Goal: Use online tool/utility: Utilize a website feature to perform a specific function

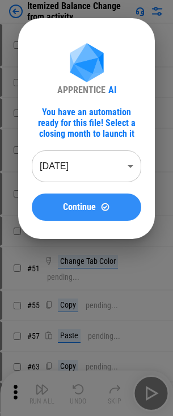
click at [91, 203] on span "Continue" at bounding box center [79, 207] width 33 height 9
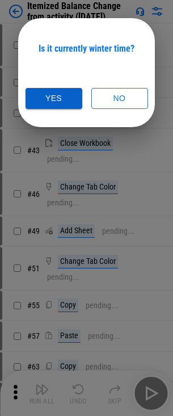
click at [58, 104] on button "Yes" at bounding box center [54, 98] width 57 height 21
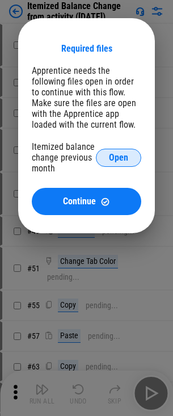
click at [124, 157] on span "Open" at bounding box center [118, 157] width 19 height 9
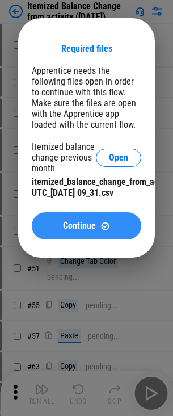
click at [114, 231] on div "Continue" at bounding box center [86, 226] width 82 height 10
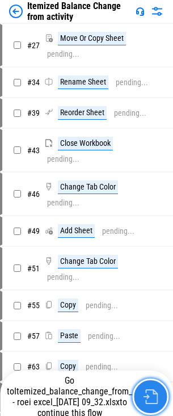
click at [150, 411] on button "button" at bounding box center [150, 397] width 36 height 36
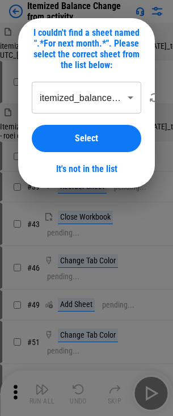
click at [99, 99] on body "Itemized Balance Change from activity itemized_balance_change_from_activity_USD…" at bounding box center [86, 208] width 173 height 416
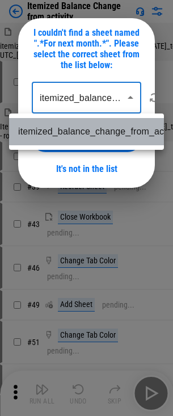
click at [89, 137] on li "itemized_balance_change_from_ac" at bounding box center [86, 131] width 155 height 27
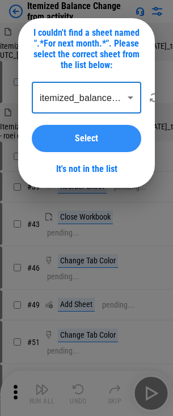
click at [90, 142] on span "Select" at bounding box center [86, 138] width 23 height 9
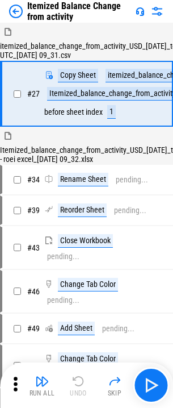
click at [18, 9] on img at bounding box center [16, 12] width 14 height 14
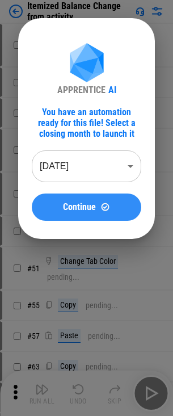
click at [81, 215] on button "Continue" at bounding box center [87, 207] width 110 height 27
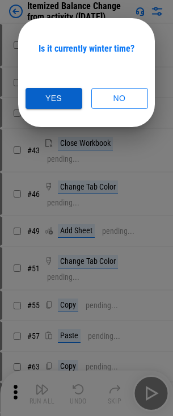
click at [62, 98] on button "Yes" at bounding box center [54, 98] width 57 height 21
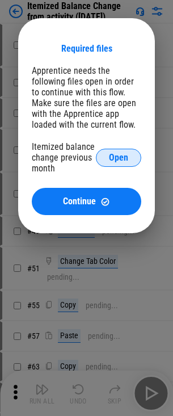
click at [120, 153] on span "Open" at bounding box center [118, 157] width 19 height 9
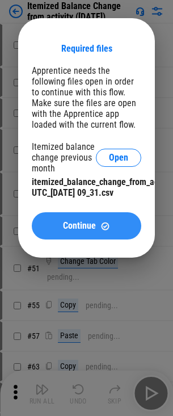
click at [92, 231] on span "Continue" at bounding box center [79, 225] width 33 height 9
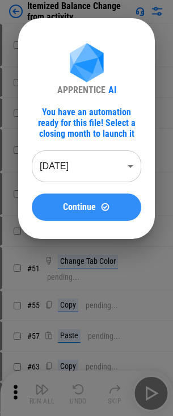
click at [82, 210] on span "Continue" at bounding box center [79, 207] width 33 height 9
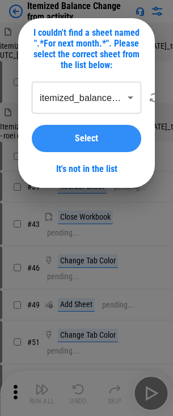
click at [92, 136] on span "Select" at bounding box center [86, 138] width 23 height 9
